Goal: Transaction & Acquisition: Purchase product/service

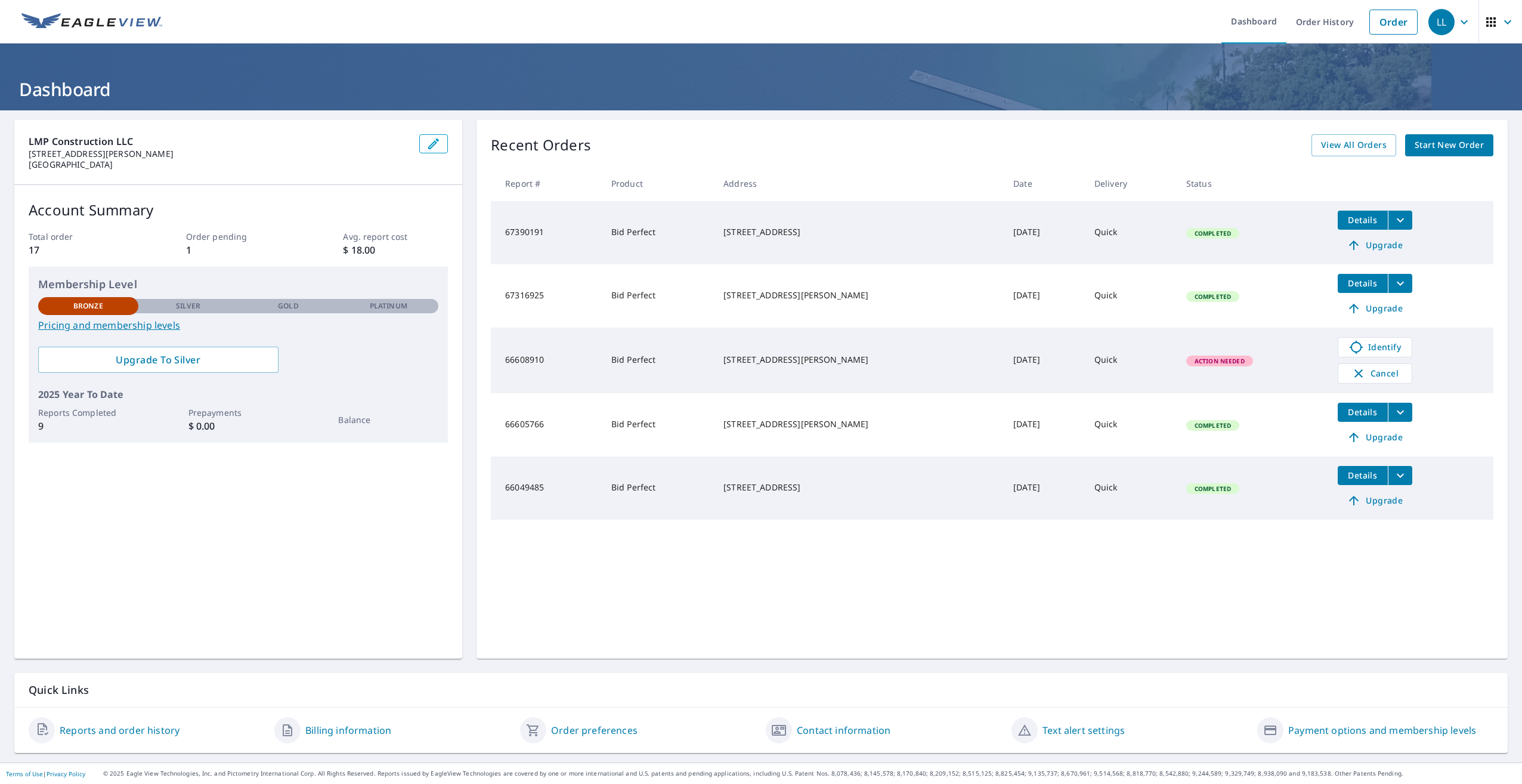
click at [1435, 151] on span "Start New Order" at bounding box center [1449, 145] width 69 height 15
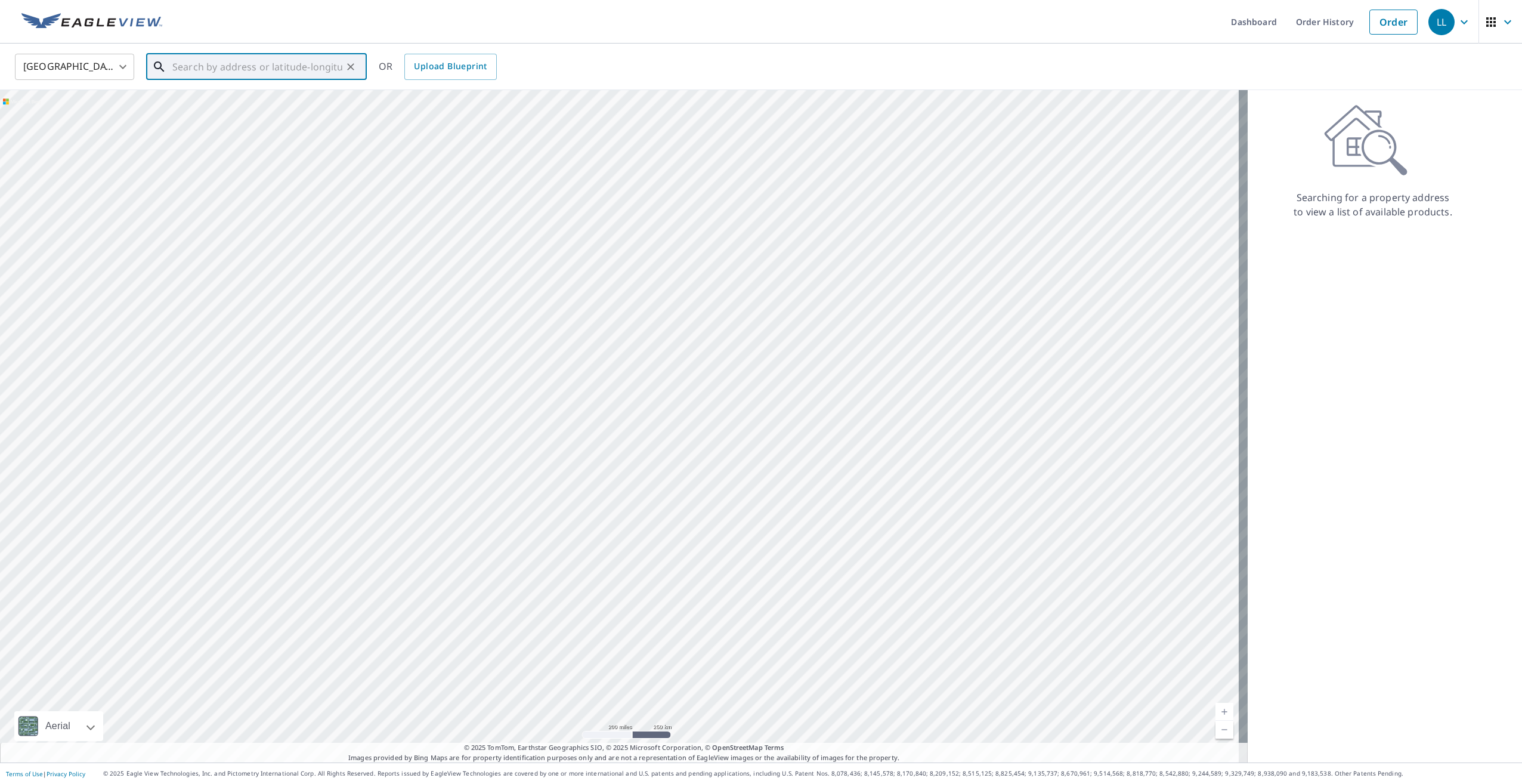
click at [298, 62] on input "text" at bounding box center [257, 66] width 170 height 33
click at [172, 111] on p "Joelton, TN 37080" at bounding box center [263, 114] width 187 height 12
type input "[STREET_ADDRESS][PERSON_NAME]"
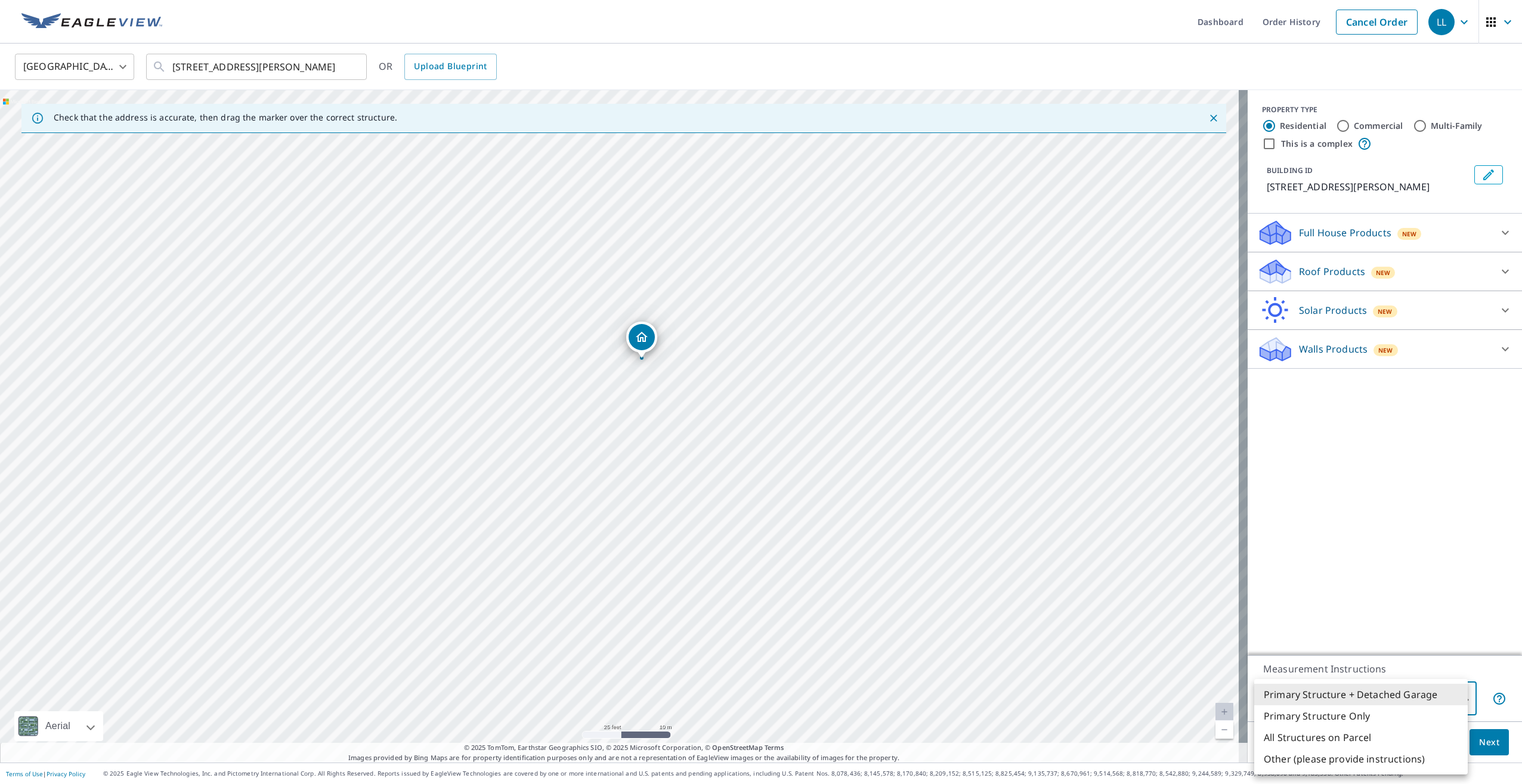
click at [1398, 711] on body "LL LL Dashboard Order History Cancel Order LL [GEOGRAPHIC_DATA] [GEOGRAPHIC_DAT…" at bounding box center [761, 392] width 1522 height 784
click at [1395, 698] on li "Primary Structure + Detached Garage" at bounding box center [1361, 694] width 213 height 21
click at [1478, 291] on div "Solar Products New Inform Essentials+ $63.25 Inform Advanced $79 TrueDesign for…" at bounding box center [1385, 311] width 274 height 39
click at [1477, 276] on div "Roof Products New" at bounding box center [1373, 271] width 233 height 28
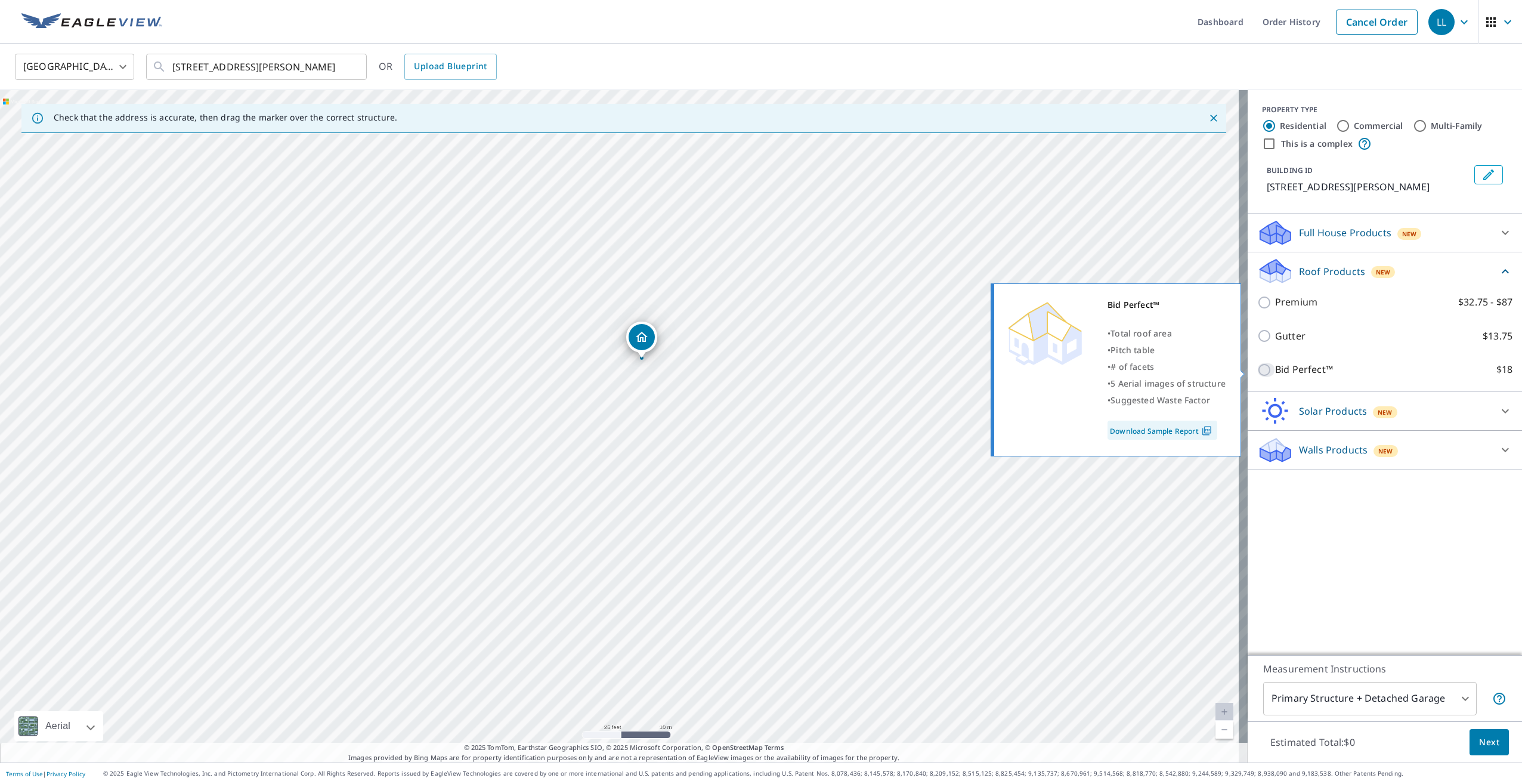
click at [1257, 367] on input "Bid Perfect™ $18" at bounding box center [1266, 370] width 18 height 15
checkbox input "true"
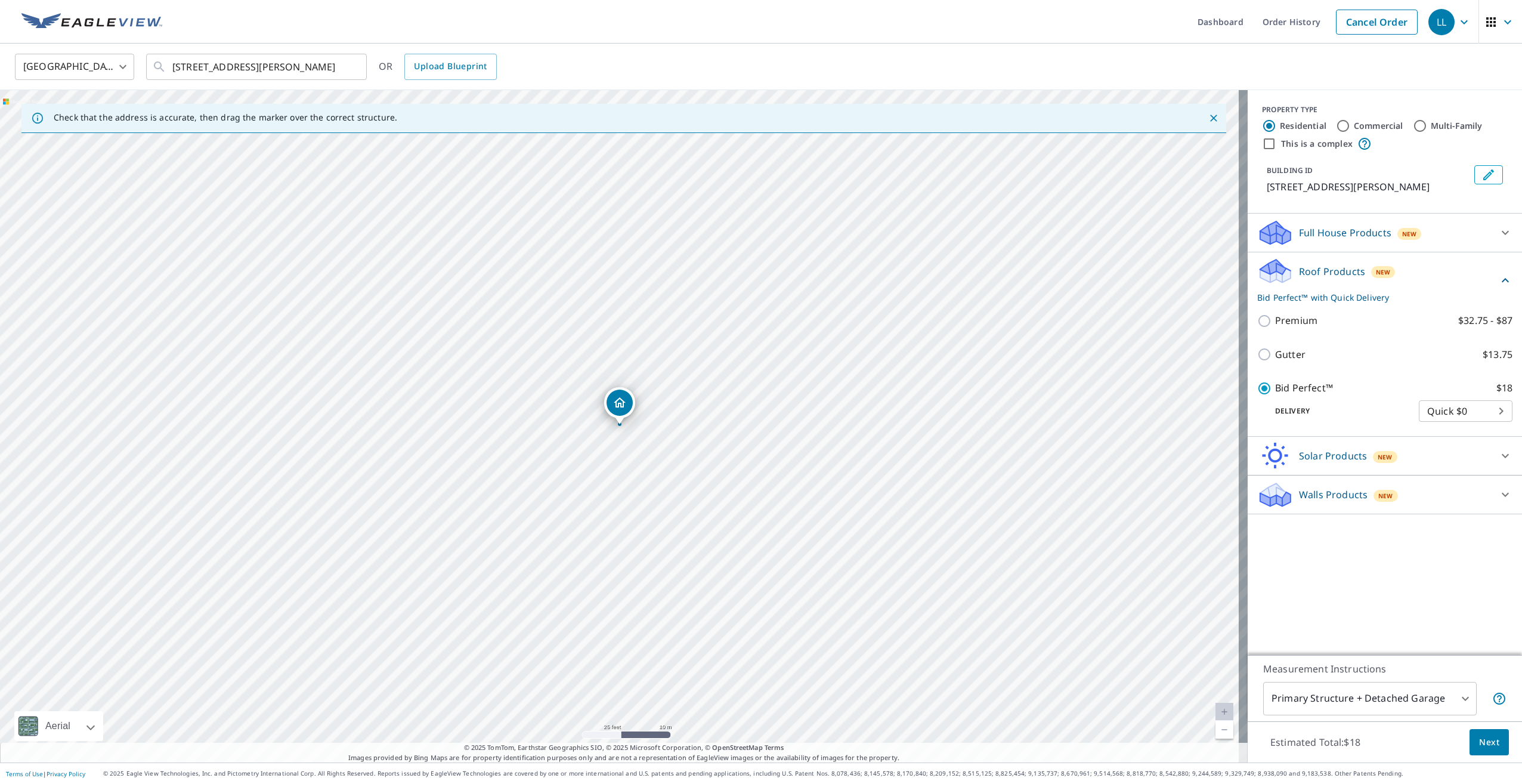
click at [1480, 744] on span "Next" at bounding box center [1490, 742] width 20 height 15
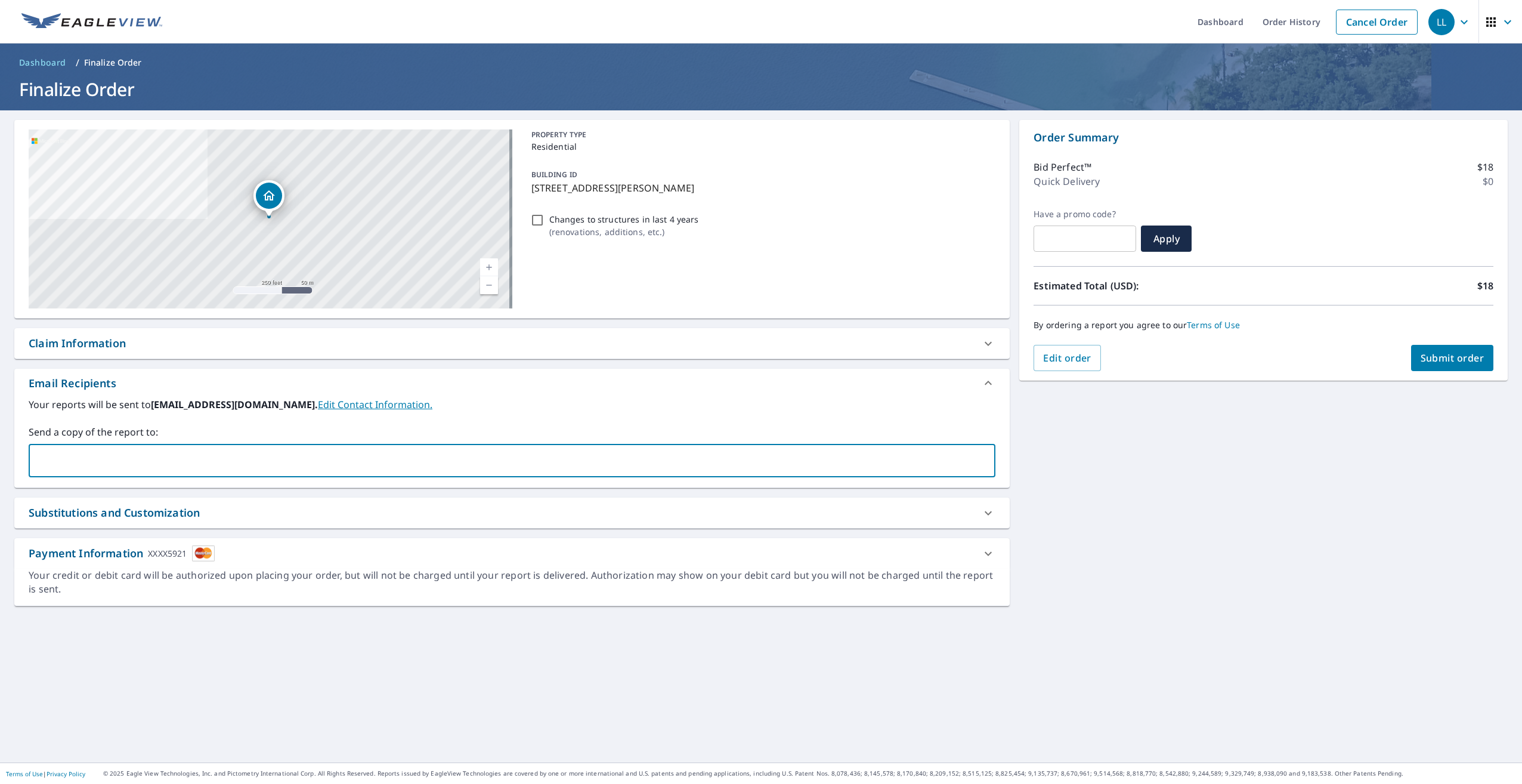
click at [215, 455] on input "text" at bounding box center [503, 460] width 938 height 23
type input "[EMAIL_ADDRESS][DOMAIN_NAME]"
click at [1426, 362] on span "Submit order" at bounding box center [1452, 358] width 64 height 13
